Goal: Task Accomplishment & Management: Use online tool/utility

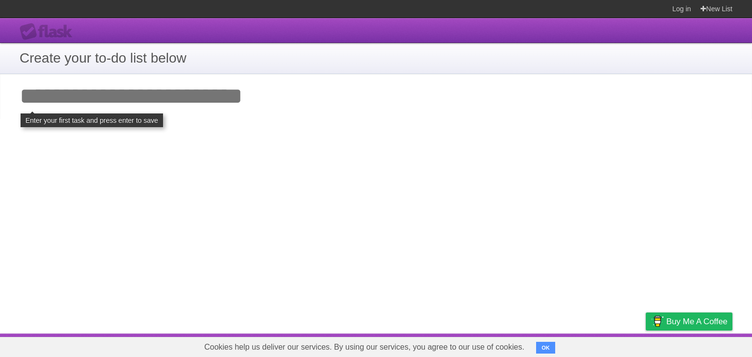
click at [73, 97] on input "Add your first task" at bounding box center [376, 96] width 752 height 45
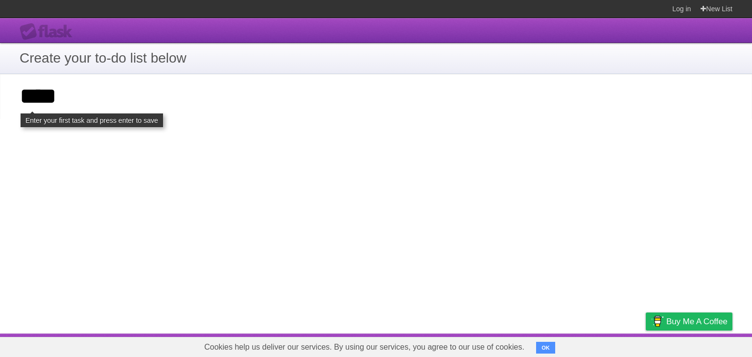
type input "****"
click input "**********" at bounding box center [0, 0] width 0 height 0
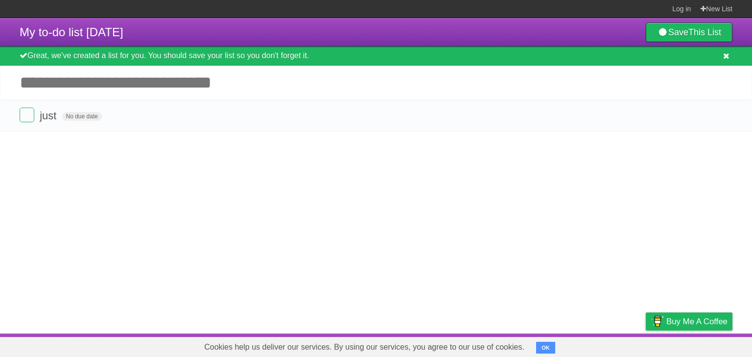
click at [728, 55] on icon at bounding box center [726, 56] width 6 height 8
